Goal: Task Accomplishment & Management: Manage account settings

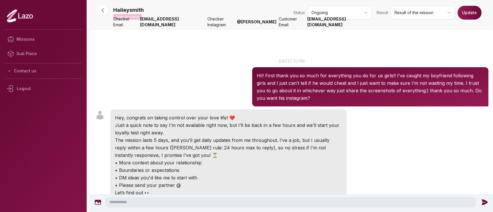
scroll to position [473, 0]
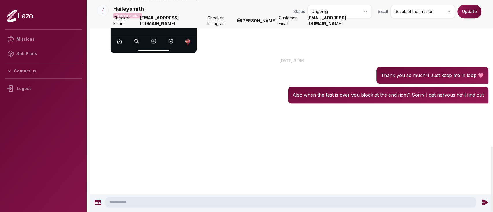
click at [102, 15] on button at bounding box center [103, 11] width 12 height 12
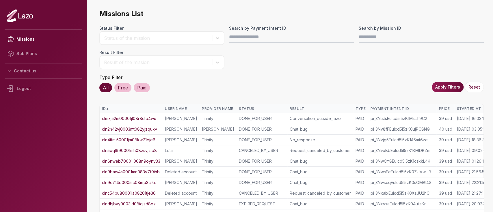
click at [253, 41] on input "Search by Payment Intent ID" at bounding box center [291, 37] width 125 height 12
type input "**********"
click at [450, 87] on button "Apply Filters" at bounding box center [448, 87] width 32 height 10
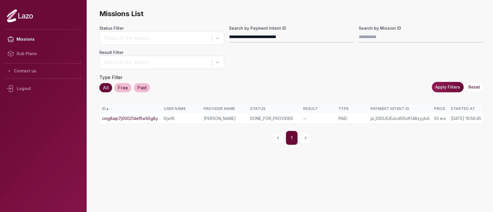
click at [138, 120] on link "cmg8aip7j000214ef5w1i0g8y" at bounding box center [130, 119] width 56 height 6
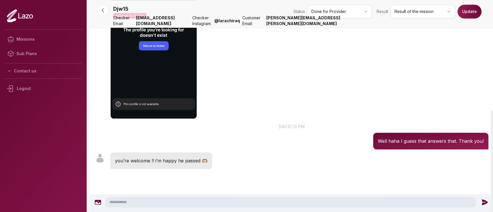
scroll to position [291, 0]
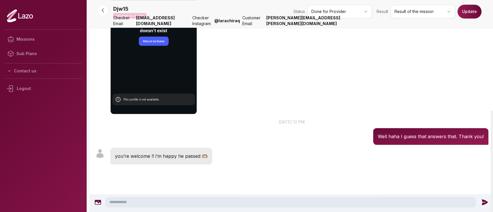
click at [224, 144] on div "Djw15 12:20 [DATE] 12 pm Well haha I guess that answers that. Thank you!" at bounding box center [291, 131] width 403 height 29
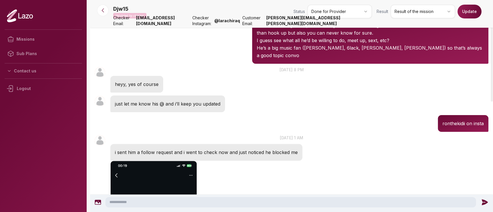
scroll to position [0, 0]
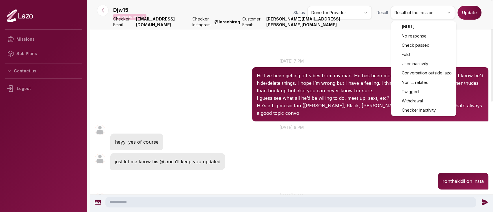
click at [436, 8] on html "Missions Sub Plans Contact us Logout Djw15 Validated by checker Status Done for…" at bounding box center [246, 106] width 493 height 212
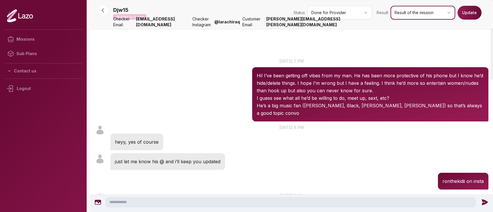
click at [322, 151] on html "Missions Sub Plans Contact us Logout Djw15 Validated by checker Status Done for…" at bounding box center [246, 106] width 493 height 212
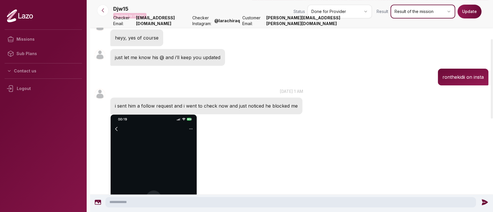
scroll to position [104, 0]
click at [408, 16] on html "Missions Sub Plans Contact us Logout Djw15 Validated by checker Status Done for…" at bounding box center [246, 106] width 493 height 212
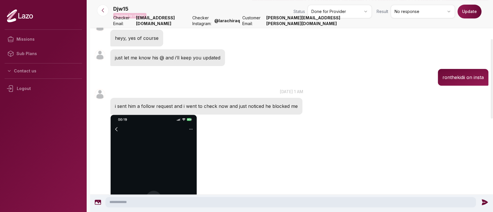
click at [469, 12] on button "Update" at bounding box center [469, 12] width 24 height 14
